Goal: Transaction & Acquisition: Purchase product/service

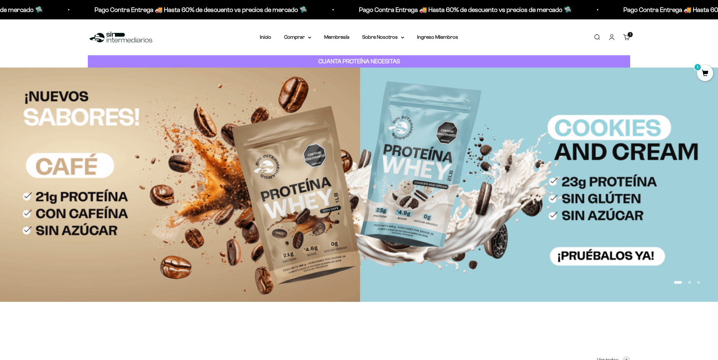
click at [625, 37] on link "Carrito 1 artículo 1" at bounding box center [626, 37] width 7 height 7
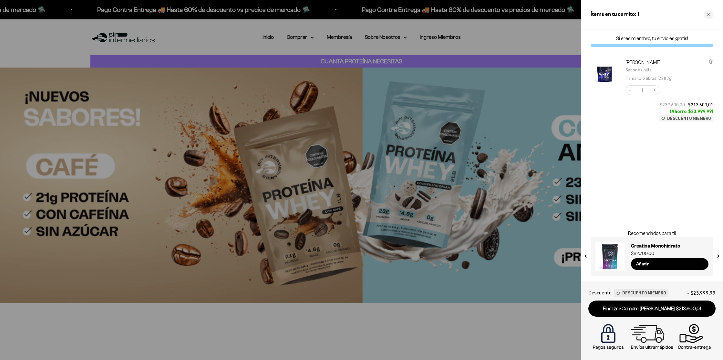
click at [628, 37] on p "Si eres miembro, tu envío es gratis!" at bounding box center [652, 38] width 123 height 6
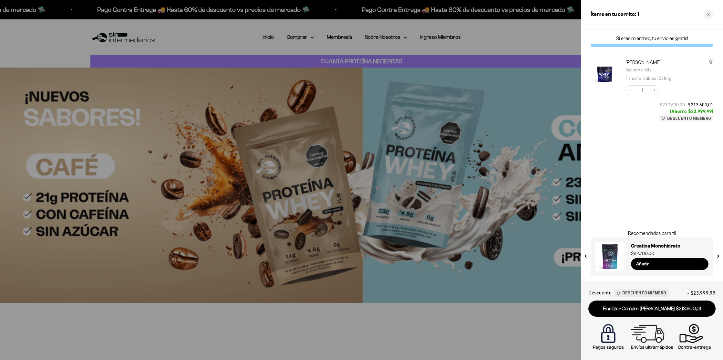
click at [531, 39] on div at bounding box center [361, 180] width 723 height 360
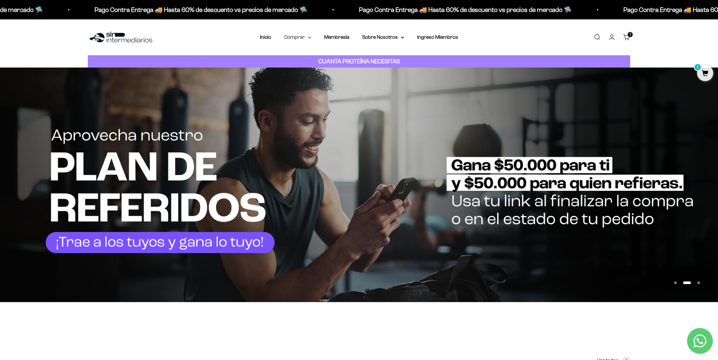
click at [297, 39] on summary "Comprar" at bounding box center [297, 37] width 27 height 8
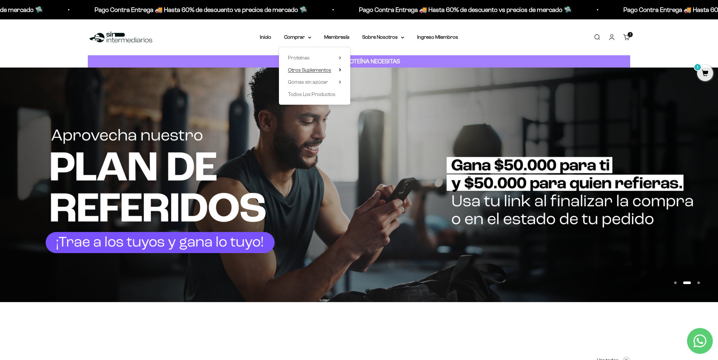
click at [319, 70] on span "Otros Suplementos" at bounding box center [309, 69] width 43 height 5
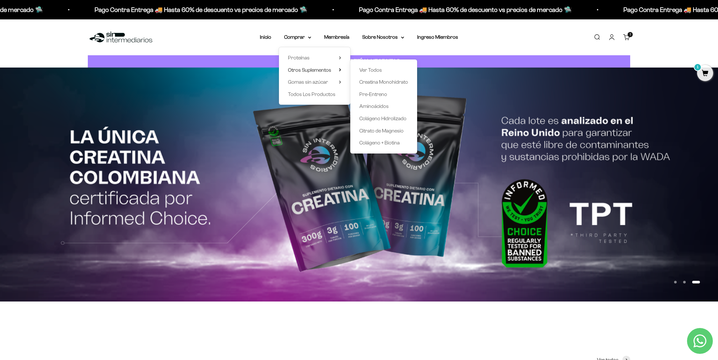
click at [630, 35] on span "1" at bounding box center [630, 34] width 1 height 3
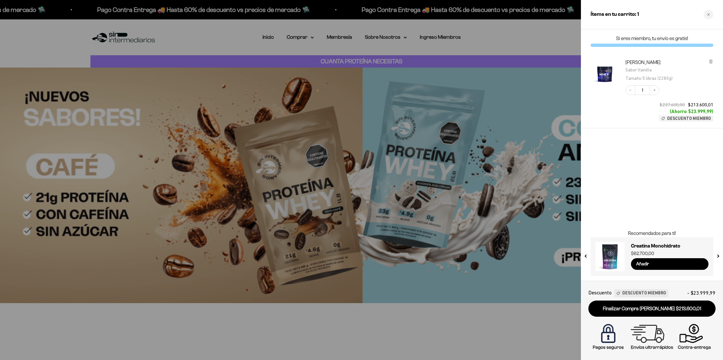
click at [714, 13] on div "Ítems en tu carrito: 1" at bounding box center [652, 14] width 142 height 29
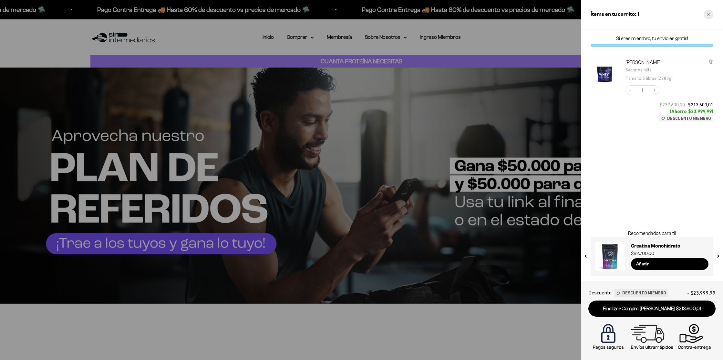
click at [709, 13] on div "Close cart" at bounding box center [709, 15] width 10 height 10
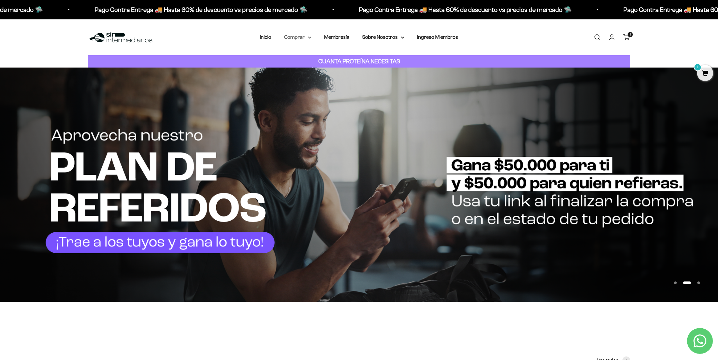
click at [308, 35] on summary "Comprar" at bounding box center [297, 37] width 27 height 8
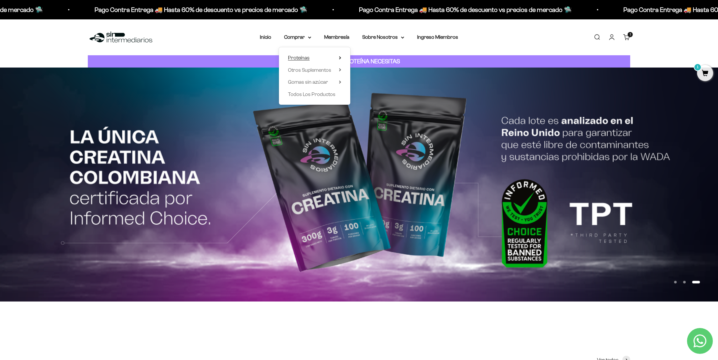
click at [315, 58] on summary "Proteínas" at bounding box center [314, 58] width 53 height 8
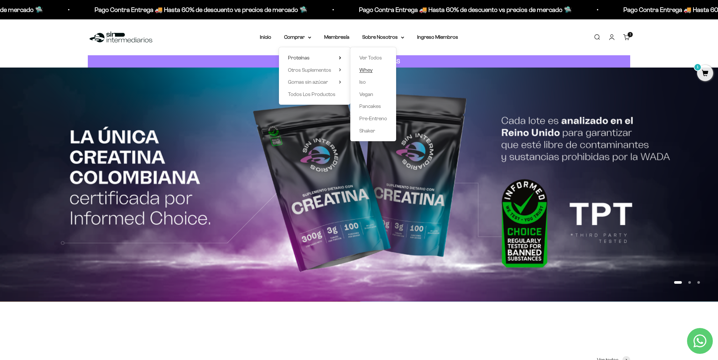
click at [371, 70] on span "Whey" at bounding box center [365, 69] width 13 height 5
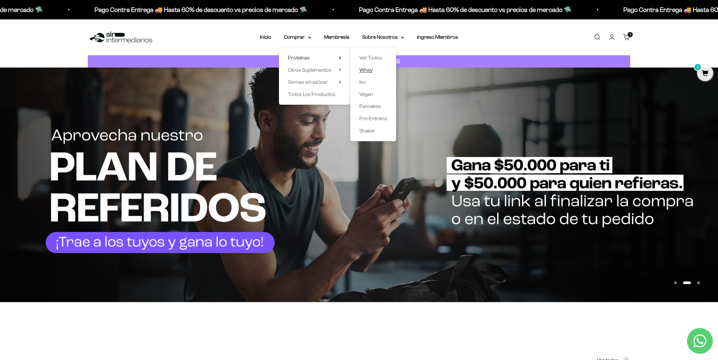
drag, startPoint x: 309, startPoint y: 57, endPoint x: 369, endPoint y: 70, distance: 61.1
click at [341, 62] on details "Proteínas Ver Todos Whey Iso Vegan Pancakes Pre-Entreno Shaker" at bounding box center [314, 58] width 53 height 8
click at [369, 70] on span "Whey" at bounding box center [365, 69] width 13 height 5
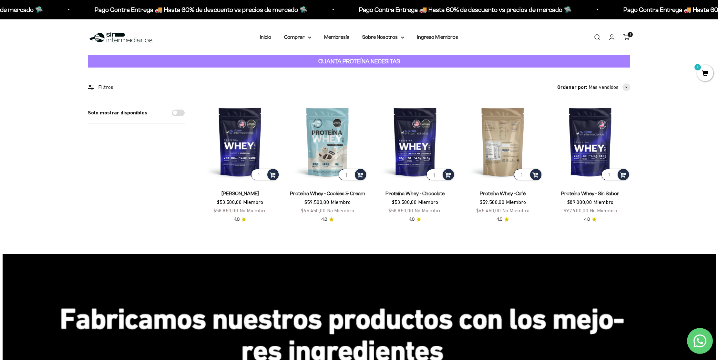
click at [503, 151] on img at bounding box center [503, 142] width 80 height 80
click at [304, 39] on summary "Comprar" at bounding box center [297, 37] width 27 height 8
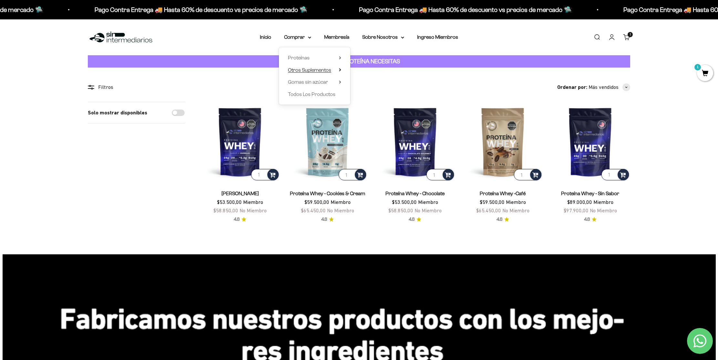
click at [317, 68] on span "Otros Suplementos" at bounding box center [309, 69] width 43 height 5
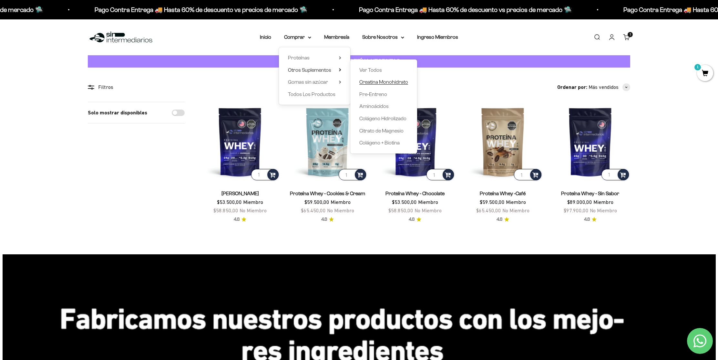
click at [393, 82] on span "Creatina Monohidrato" at bounding box center [383, 81] width 49 height 5
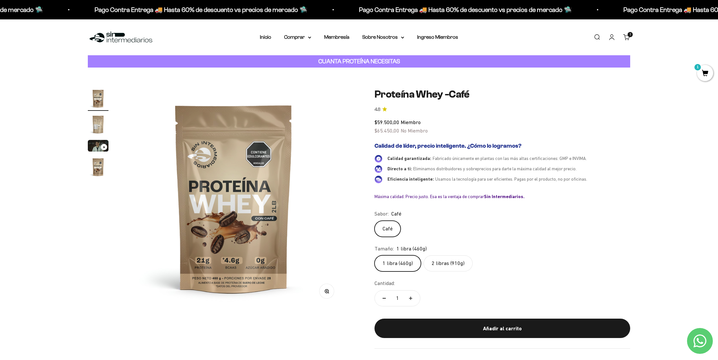
click at [443, 264] on label "2 libras (910g)" at bounding box center [448, 263] width 49 height 16
click at [375, 255] on input "2 libras (910g)" at bounding box center [374, 255] width 0 height 0
click at [304, 38] on summary "Comprar" at bounding box center [297, 37] width 27 height 8
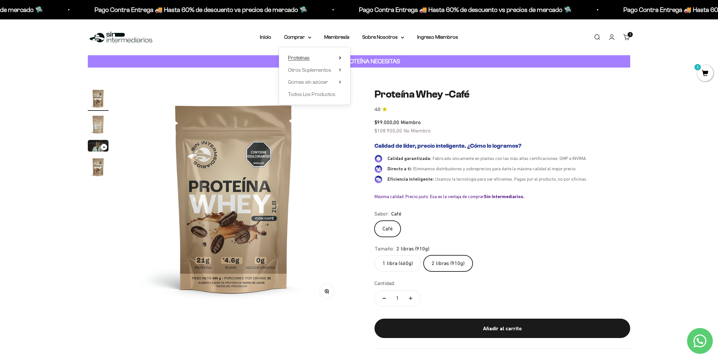
click at [329, 56] on summary "Proteínas" at bounding box center [314, 58] width 53 height 8
click at [362, 84] on span "Iso" at bounding box center [362, 81] width 6 height 5
click at [493, 97] on h1 "Proteína Whey -Café" at bounding box center [503, 94] width 256 height 12
click at [307, 37] on summary "Comprar" at bounding box center [297, 37] width 27 height 8
click at [308, 58] on span "Proteínas" at bounding box center [299, 57] width 22 height 5
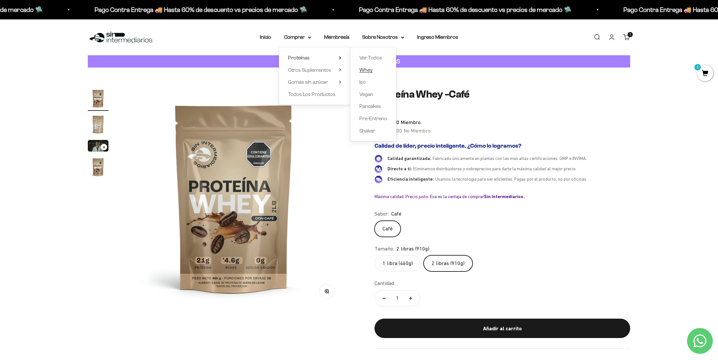
click at [362, 74] on span "Whey" at bounding box center [365, 70] width 13 height 8
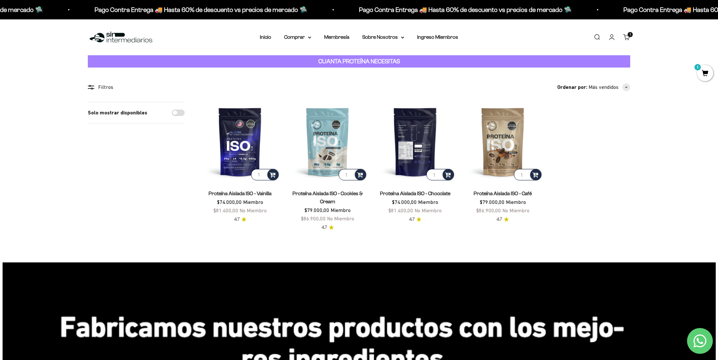
click at [410, 137] on img at bounding box center [415, 142] width 80 height 80
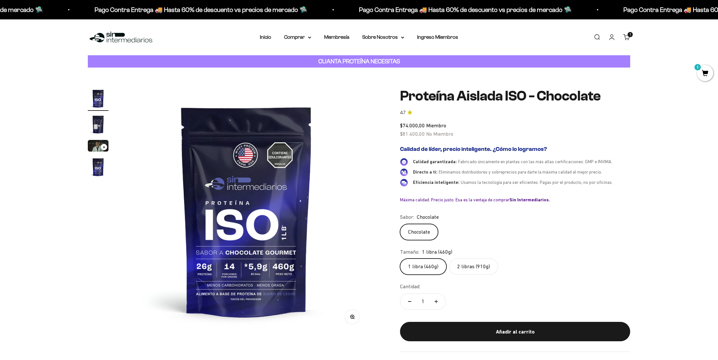
click at [475, 262] on label "2 libras (910g)" at bounding box center [473, 266] width 49 height 16
click at [400, 258] on input "2 libras (910g)" at bounding box center [400, 258] width 0 height 0
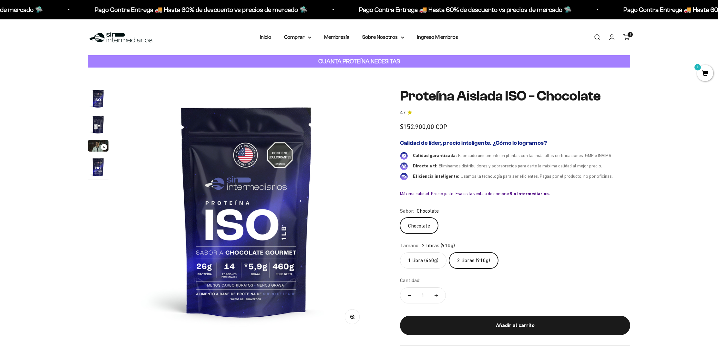
scroll to position [0, 759]
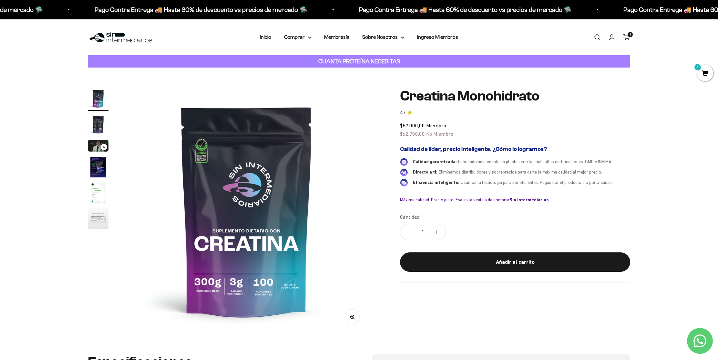
click at [437, 233] on icon "Aumentar cantidad" at bounding box center [436, 231] width 3 height 3
type input "5"
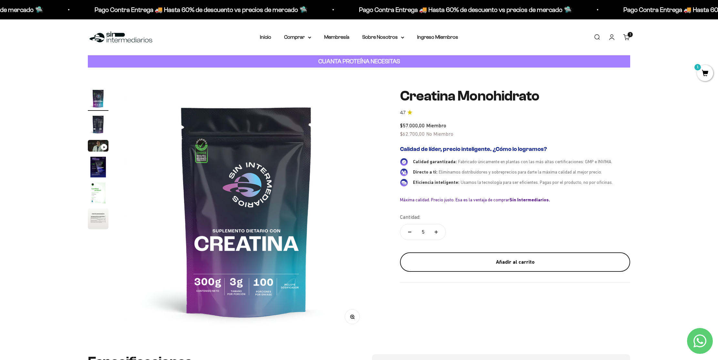
click at [520, 264] on div "Añadir al carrito" at bounding box center [515, 262] width 204 height 8
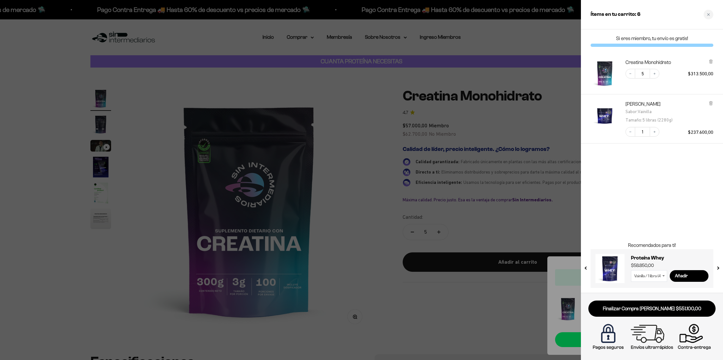
click at [414, 297] on div at bounding box center [361, 180] width 723 height 360
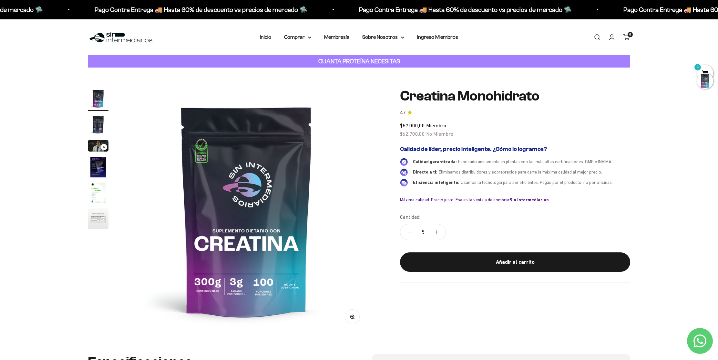
click at [702, 75] on div at bounding box center [705, 81] width 16 height 16
click at [706, 69] on span "6" at bounding box center [705, 73] width 16 height 16
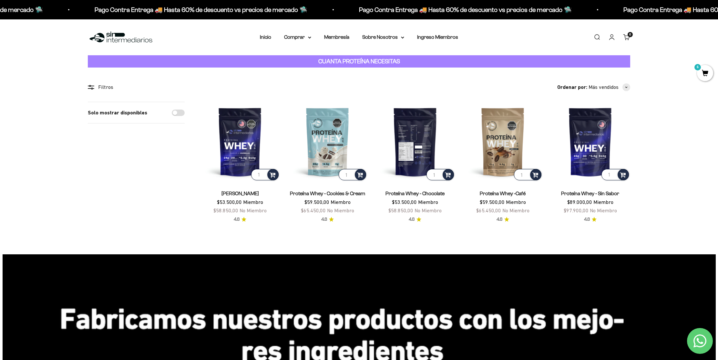
click at [425, 151] on img at bounding box center [415, 142] width 80 height 80
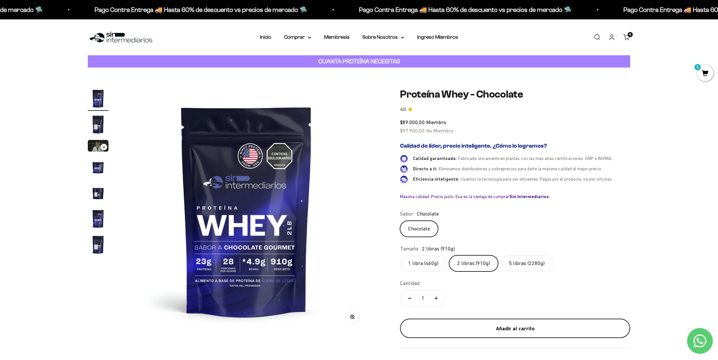
click at [515, 329] on div "Añadir al carrito" at bounding box center [515, 328] width 204 height 8
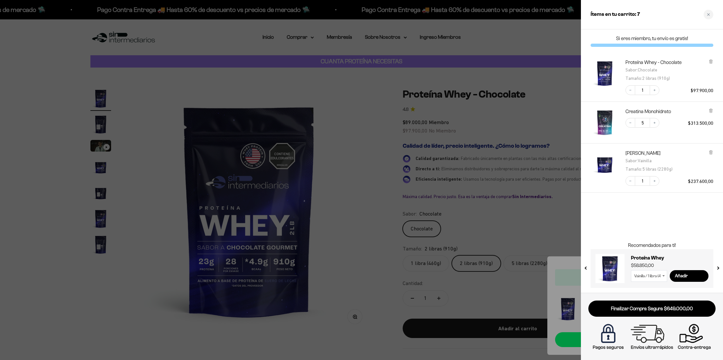
click at [382, 86] on div at bounding box center [361, 180] width 723 height 360
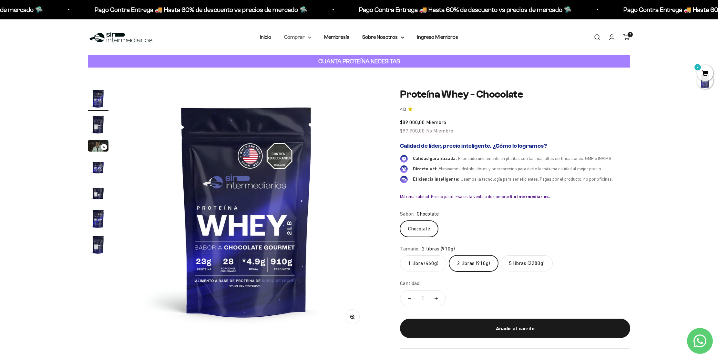
click at [301, 36] on summary "Comprar" at bounding box center [297, 37] width 27 height 8
click at [310, 69] on span "Otros Suplementos" at bounding box center [309, 69] width 43 height 5
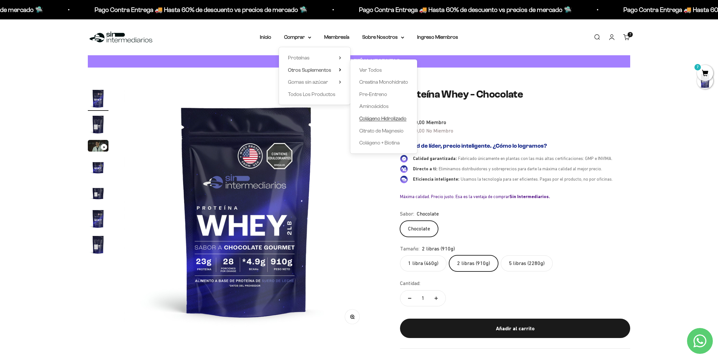
click at [385, 117] on span "Colágeno Hidrolizado" at bounding box center [382, 118] width 47 height 5
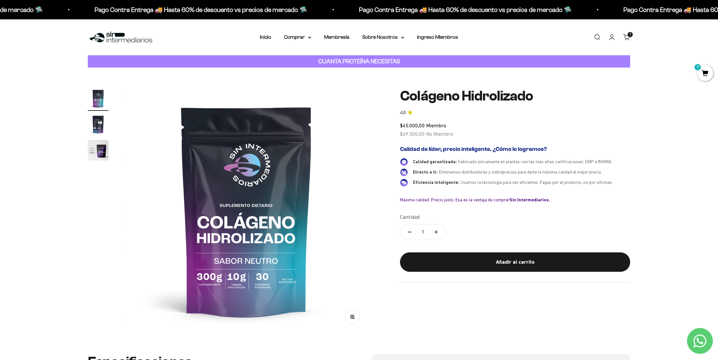
click at [435, 230] on button "Aumentar cantidad" at bounding box center [436, 232] width 19 height 16
click at [410, 232] on icon "Reducir cantidad" at bounding box center [409, 232] width 3 height 1
type input "2"
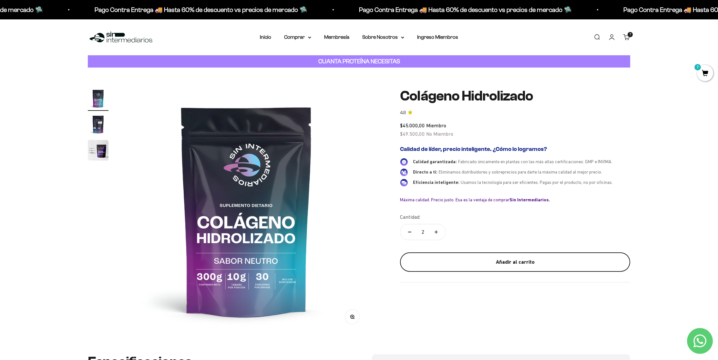
click at [494, 264] on div "Añadir al carrito" at bounding box center [515, 262] width 204 height 8
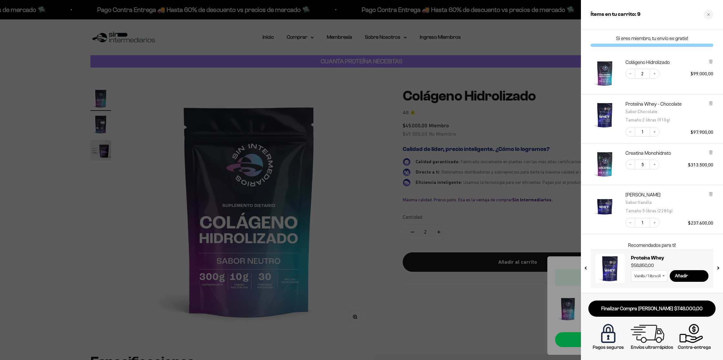
click at [490, 318] on div at bounding box center [361, 180] width 723 height 360
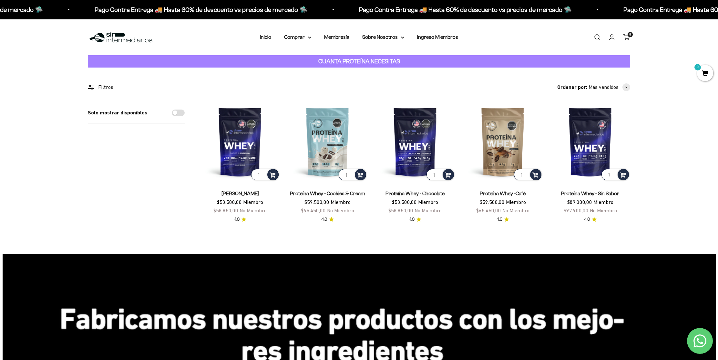
click at [703, 69] on span "9" at bounding box center [705, 73] width 16 height 16
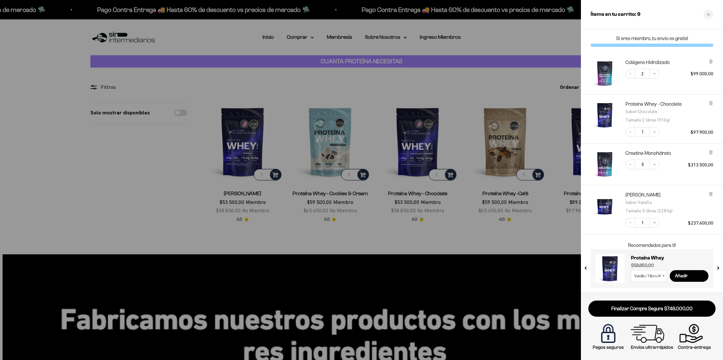
click at [710, 193] on icon at bounding box center [710, 193] width 1 height 3
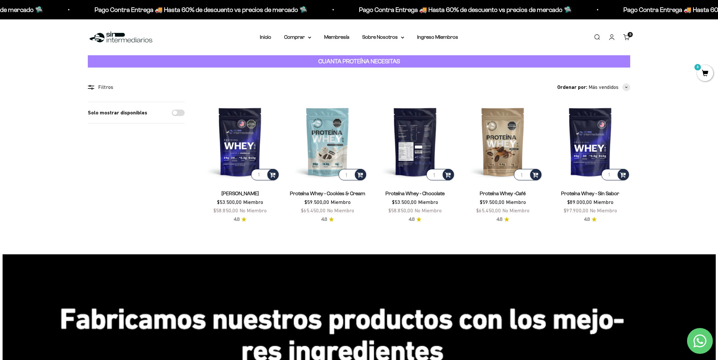
click at [419, 151] on img at bounding box center [415, 142] width 80 height 80
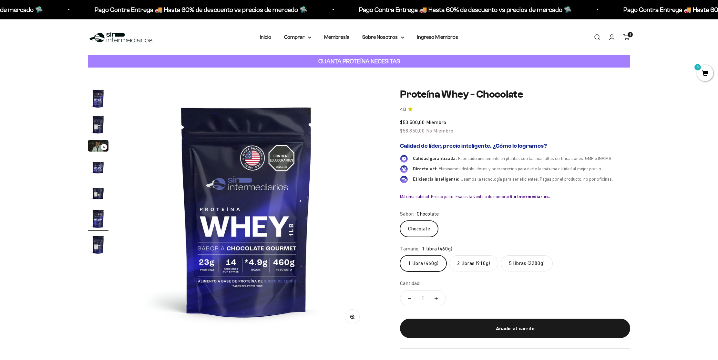
click at [525, 264] on label "5 libras (2280g)" at bounding box center [527, 263] width 52 height 16
click at [400, 255] on input "5 libras (2280g)" at bounding box center [400, 255] width 0 height 0
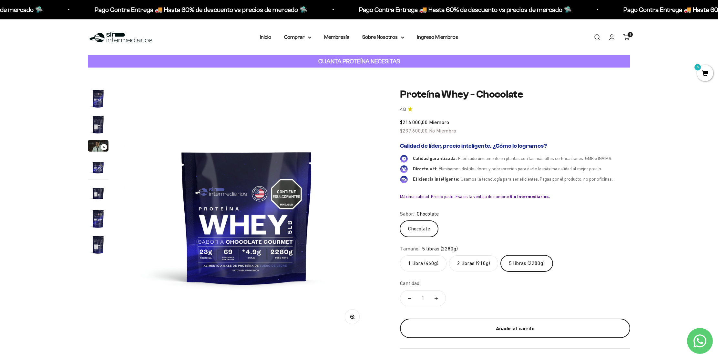
click at [532, 328] on div "Añadir al carrito" at bounding box center [515, 328] width 204 height 8
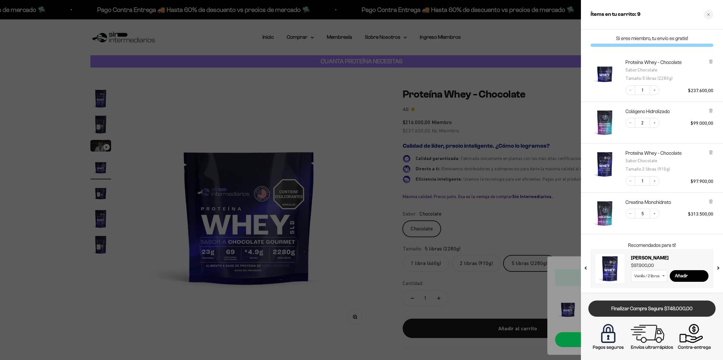
click at [654, 310] on link "Finalizar Compra Segura $748.000,00" at bounding box center [651, 308] width 127 height 16
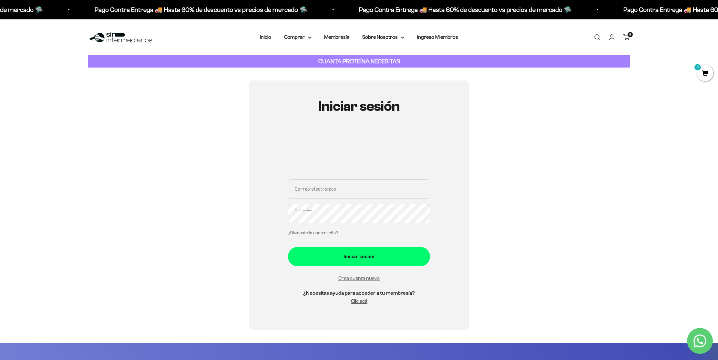
click at [343, 183] on input "Correo electrónico" at bounding box center [359, 188] width 142 height 19
type input "utopicproject@gmail.com"
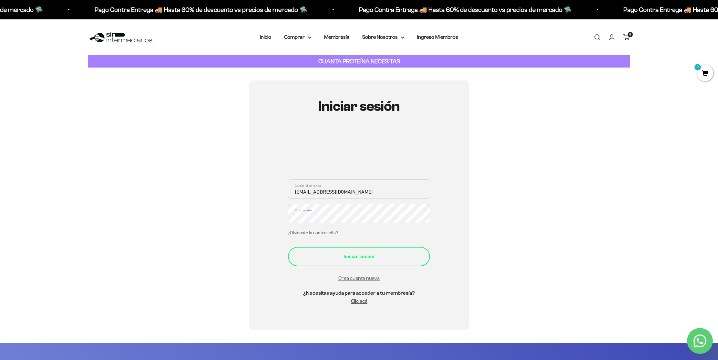
click at [370, 255] on div "Iniciar sesión" at bounding box center [359, 256] width 116 height 8
